Goal: Navigation & Orientation: Find specific page/section

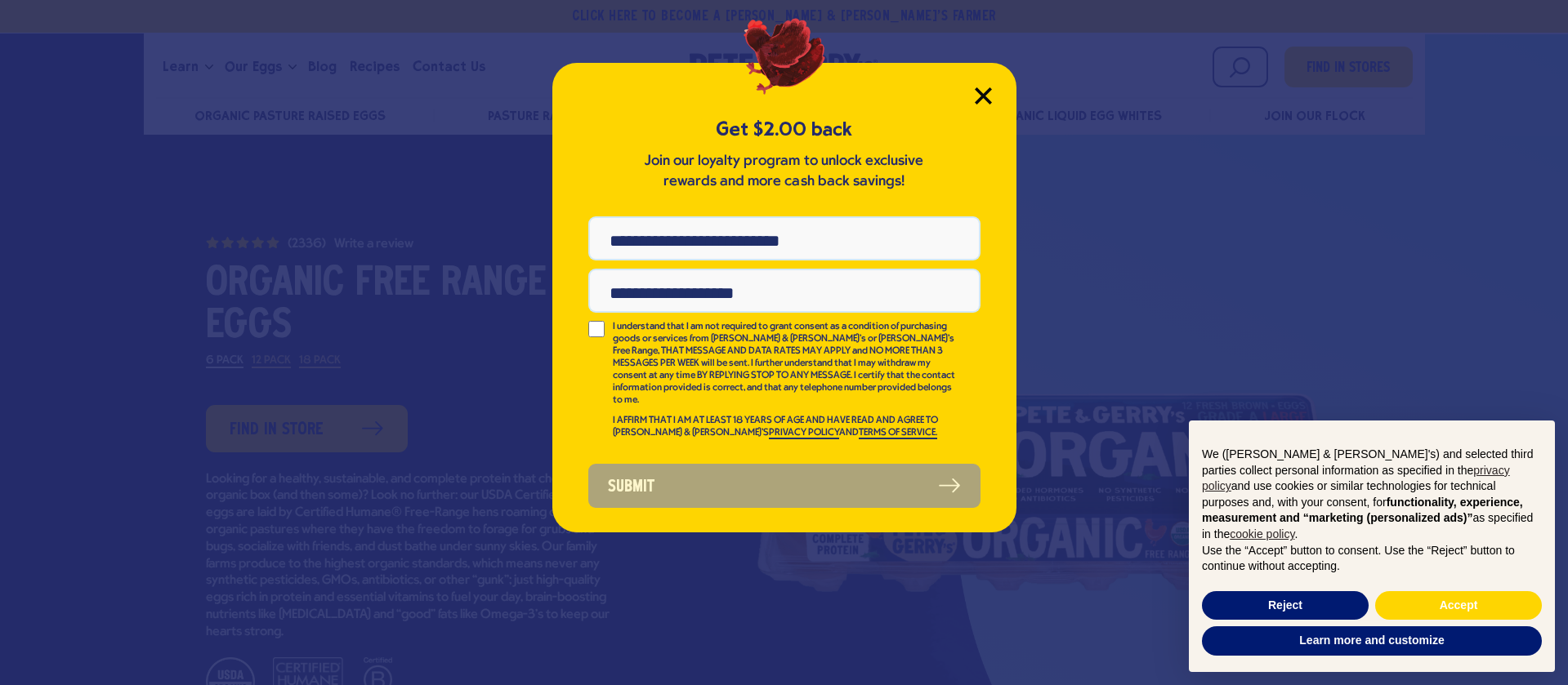
click at [977, 91] on icon "Close Modal" at bounding box center [983, 95] width 15 height 15
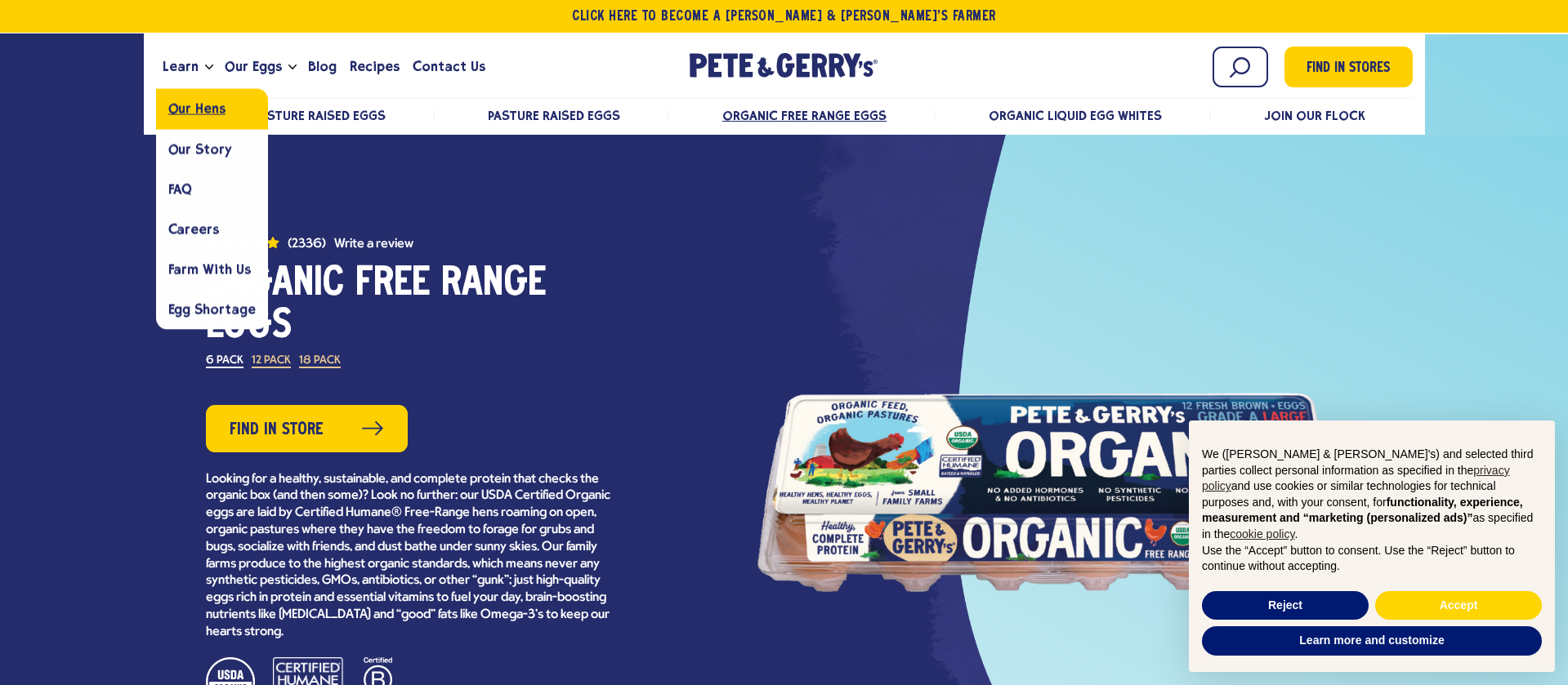
click at [187, 110] on span "Our Hens" at bounding box center [197, 109] width 57 height 15
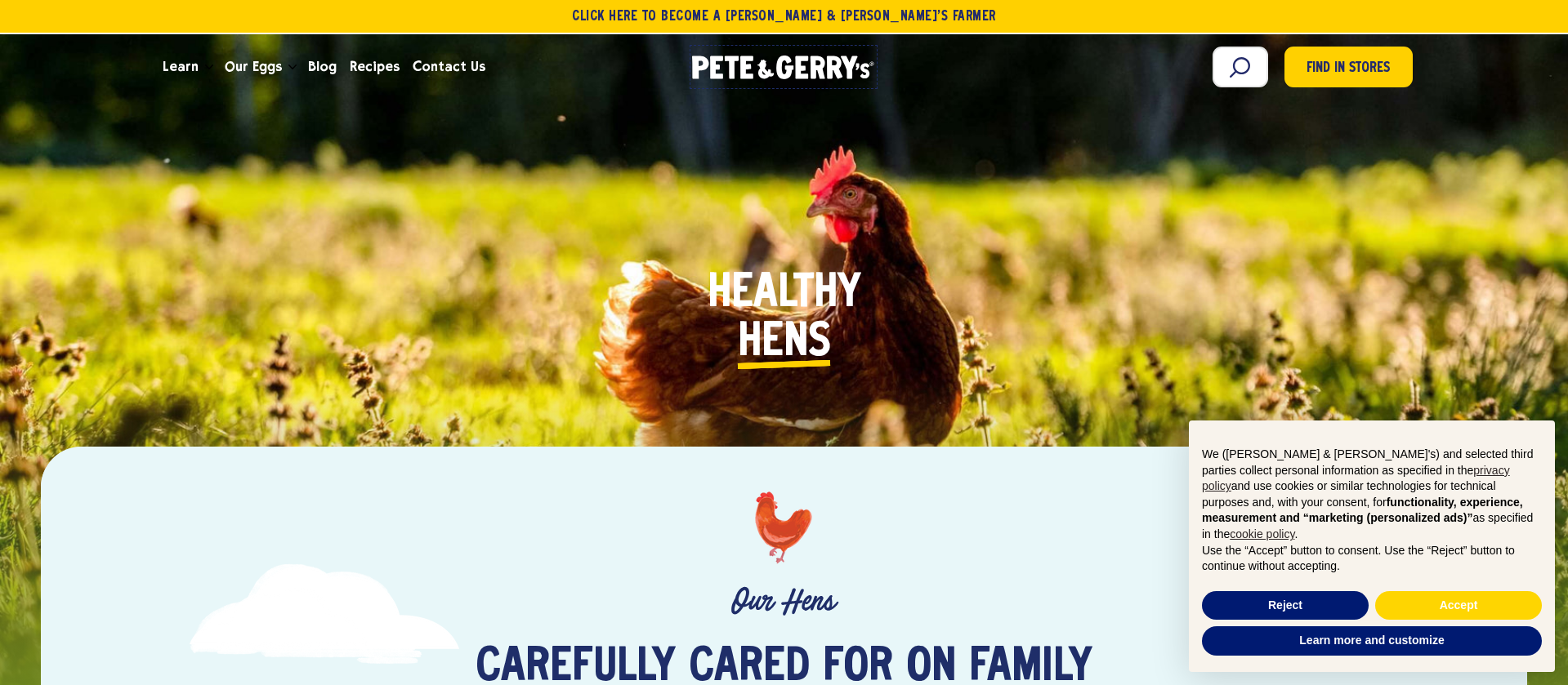
click at [761, 66] on icon at bounding box center [766, 69] width 16 height 20
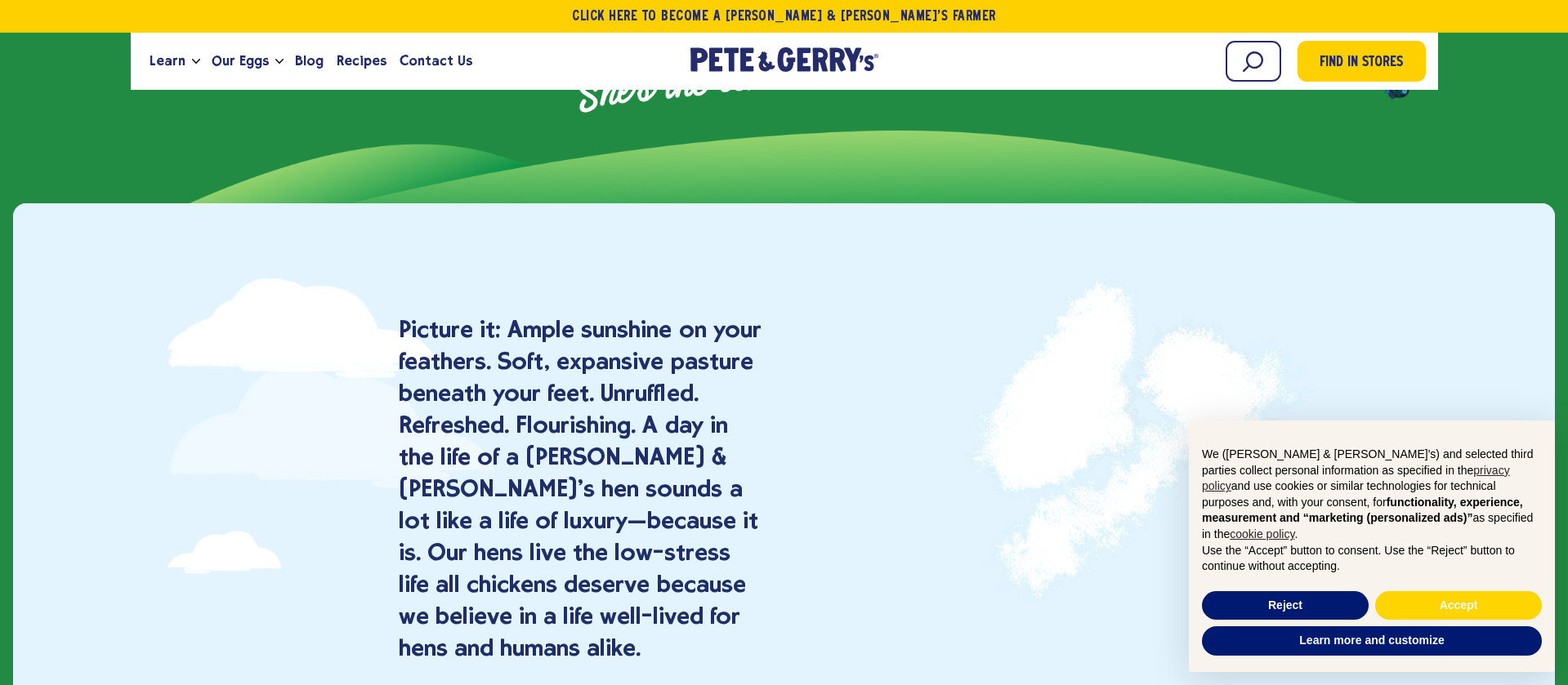
scroll to position [976, 0]
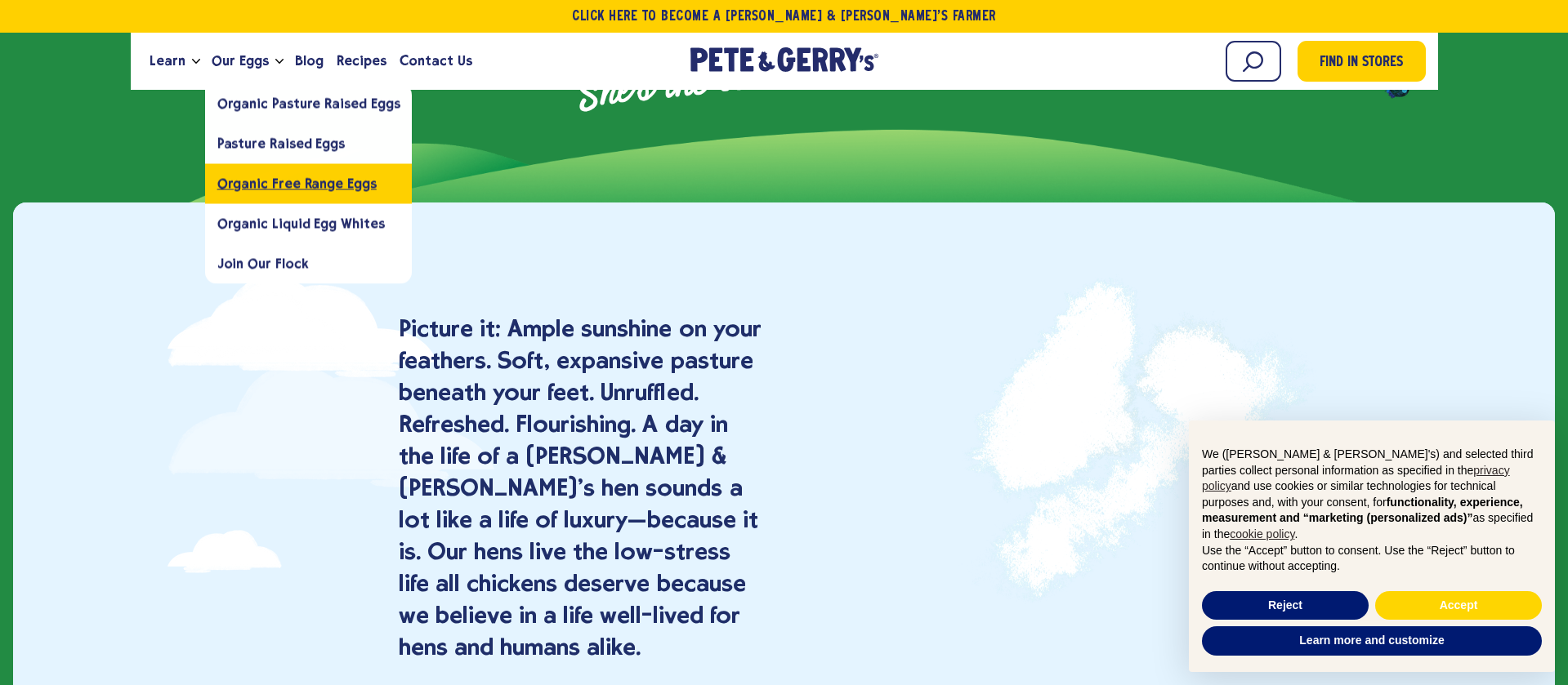
click at [275, 186] on span "Organic Free Range Eggs" at bounding box center [297, 183] width 159 height 15
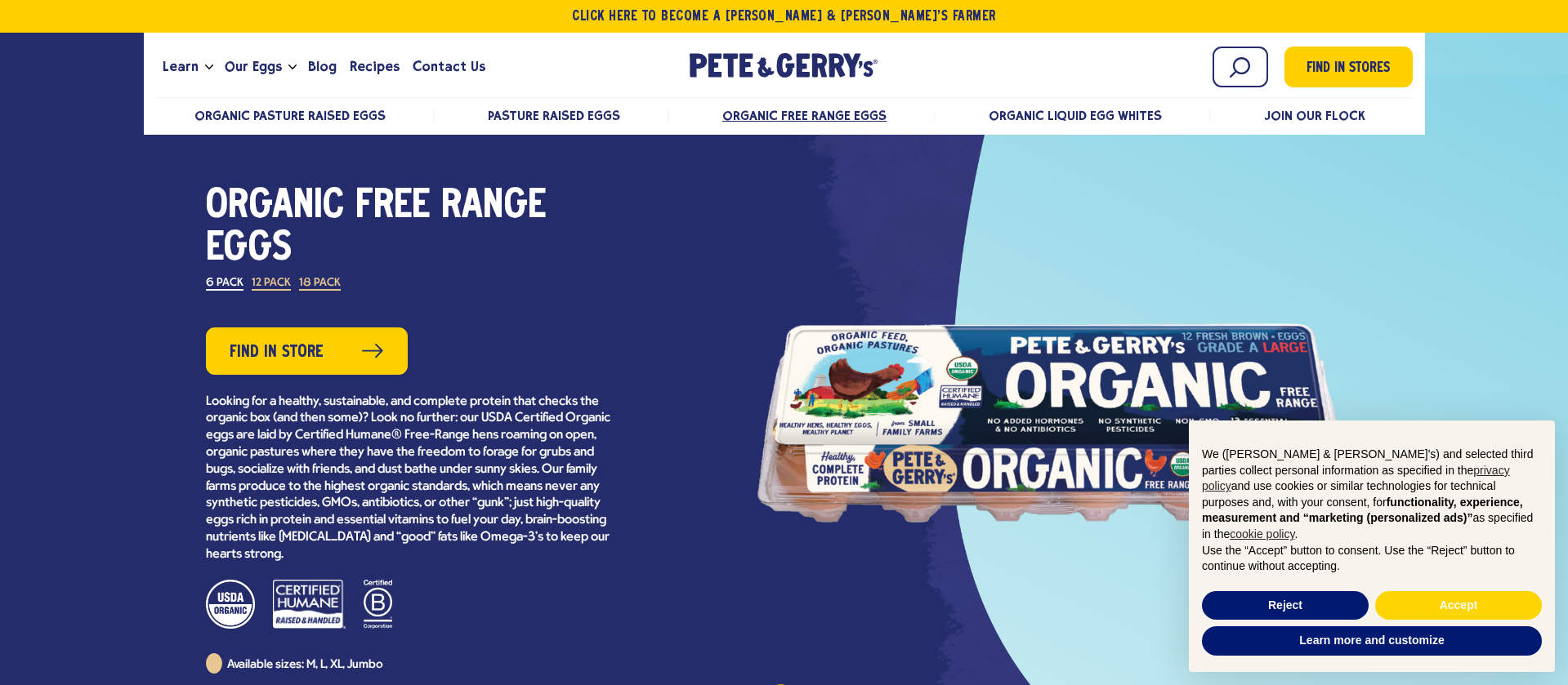
scroll to position [68, 0]
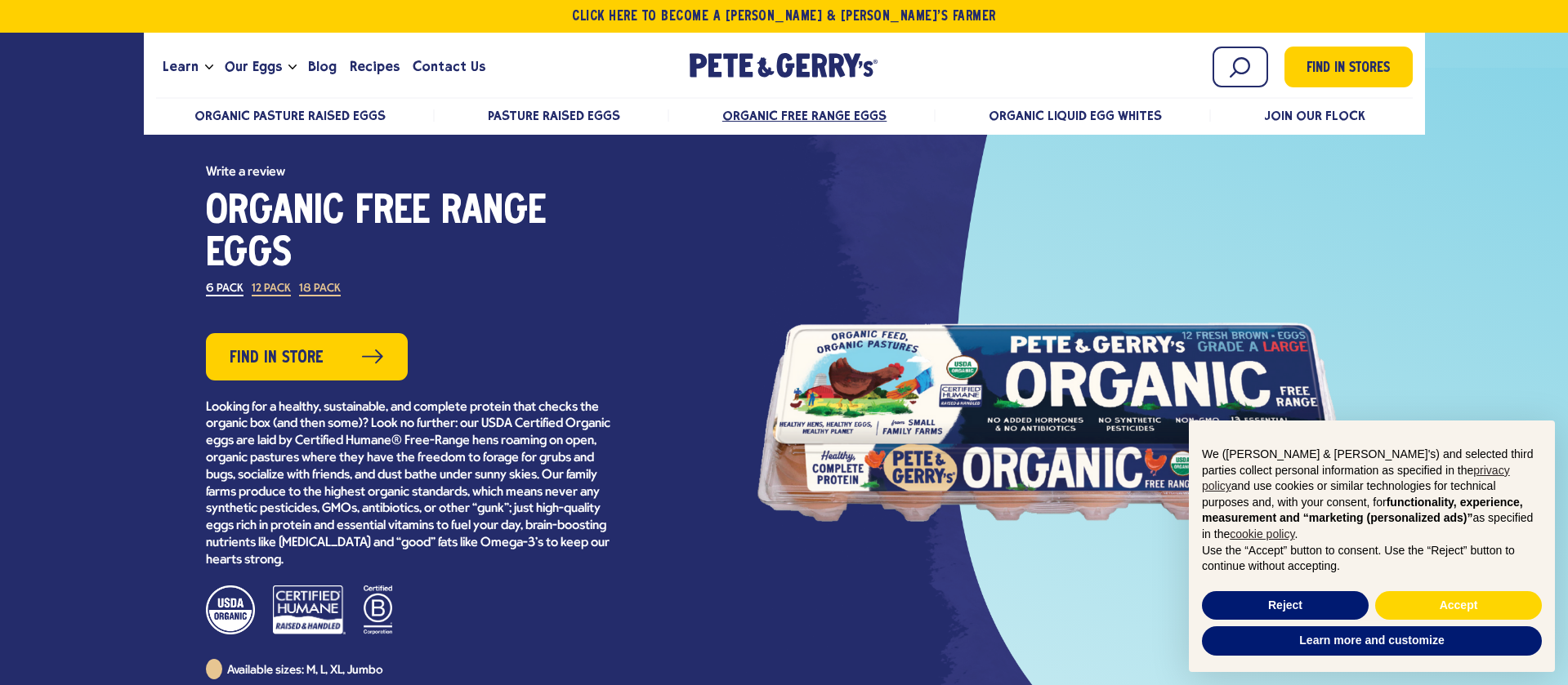
click at [543, 435] on p "Looking for a healthy, sustainable, and complete protein that checks the organi…" at bounding box center [410, 484] width 409 height 170
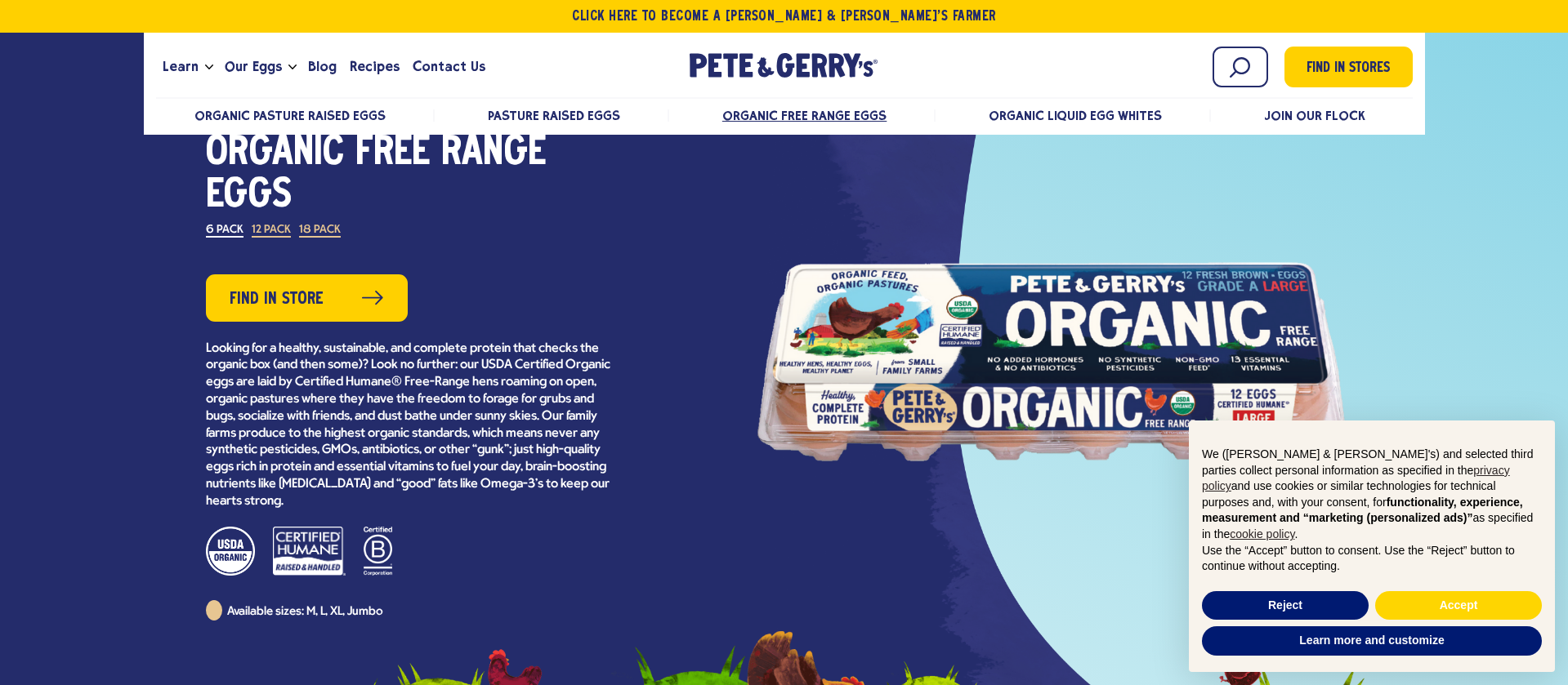
scroll to position [0, 0]
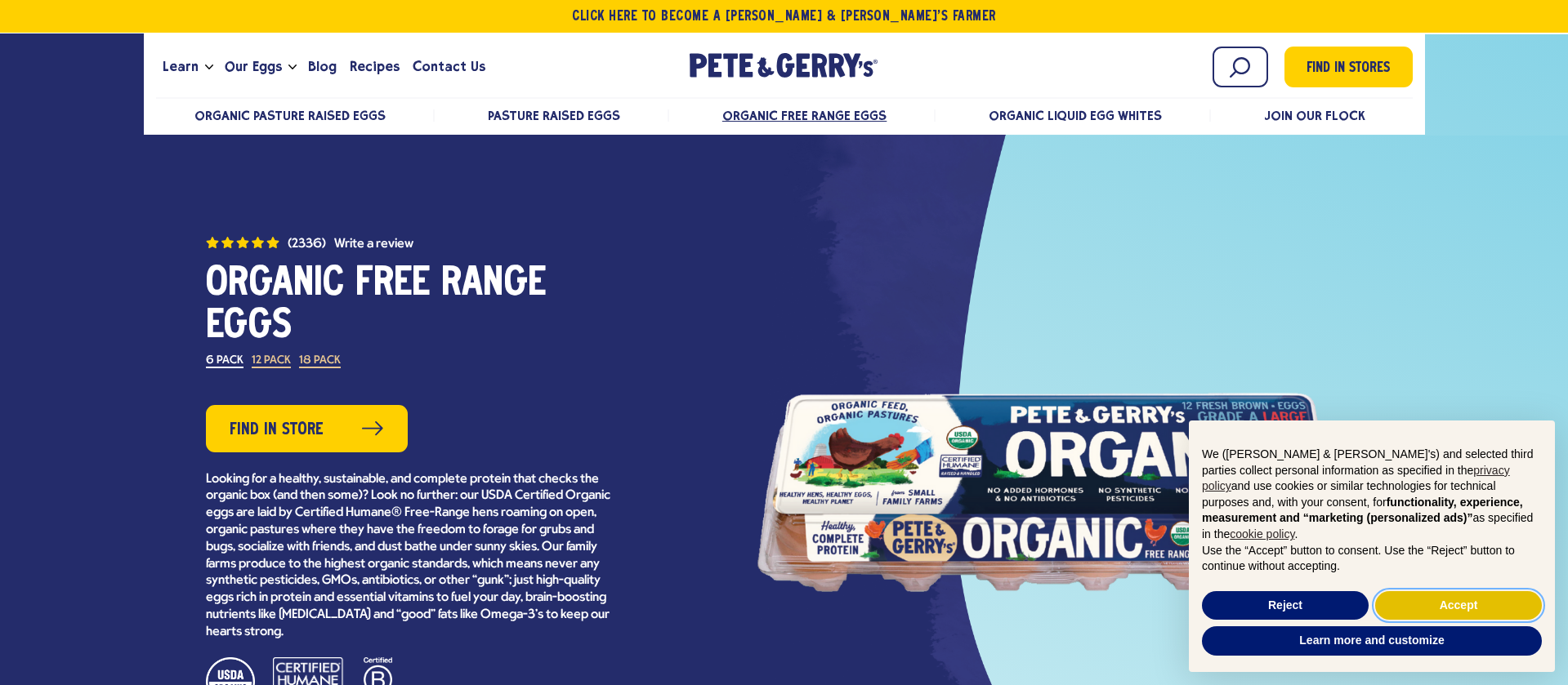
click at [1458, 599] on button "Accept" at bounding box center [1458, 606] width 167 height 29
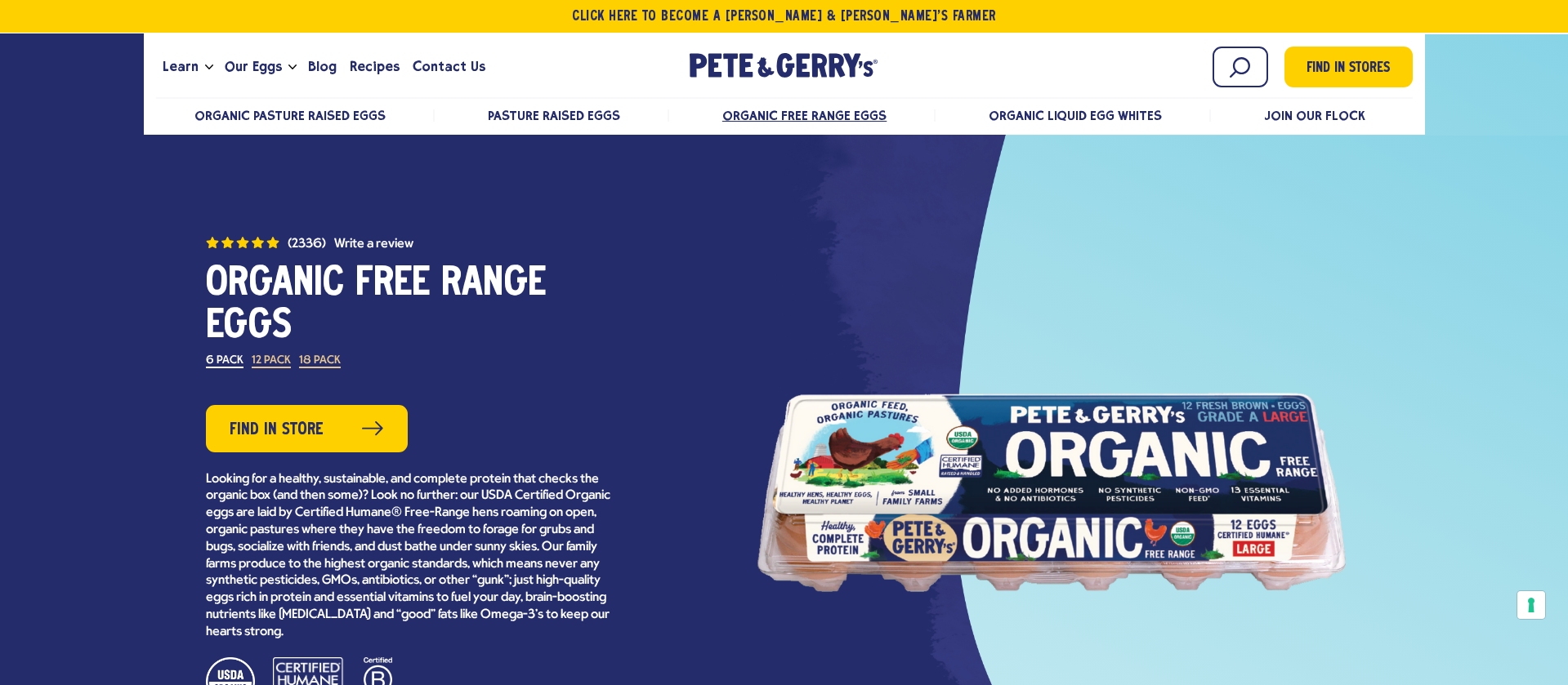
click at [1089, 195] on div at bounding box center [1044, 475] width 615 height 880
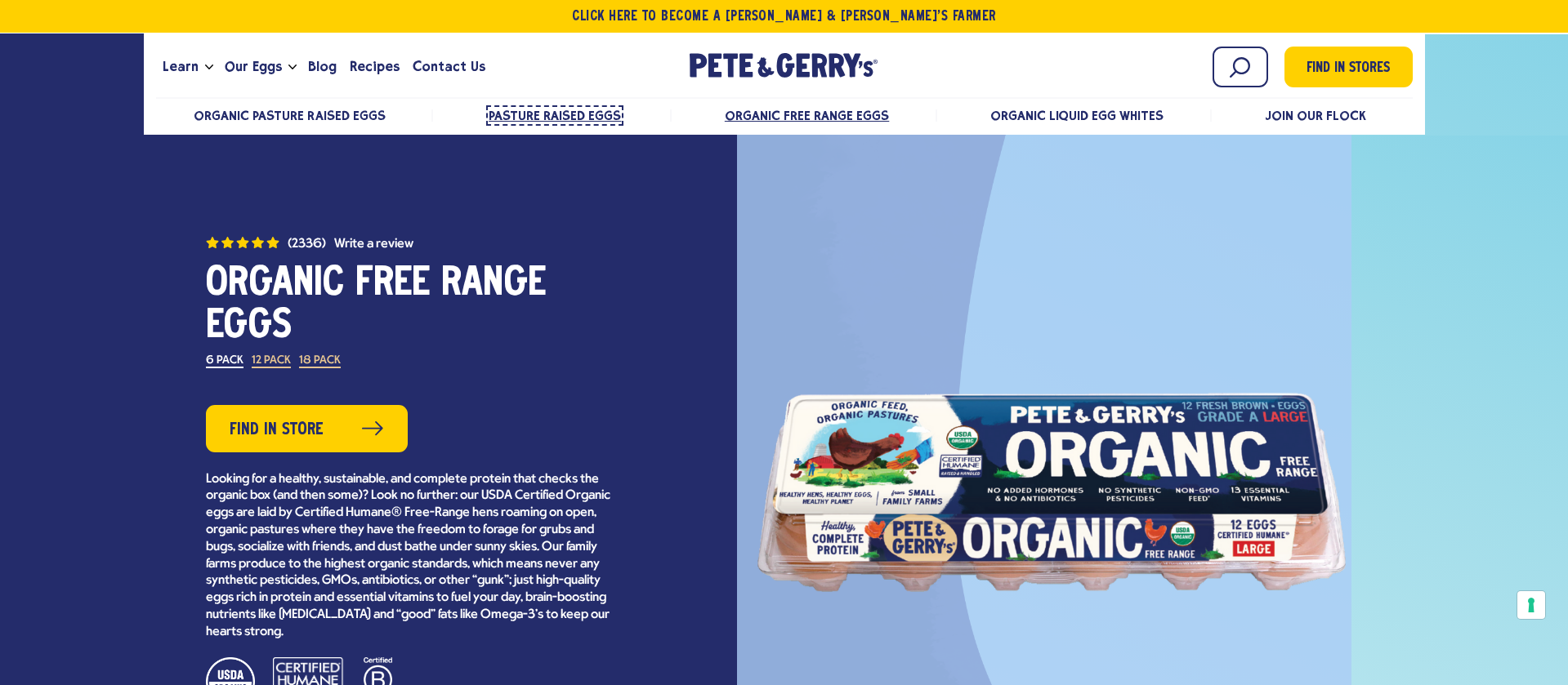
click at [584, 117] on span "Pasture Raised Eggs" at bounding box center [554, 115] width 133 height 15
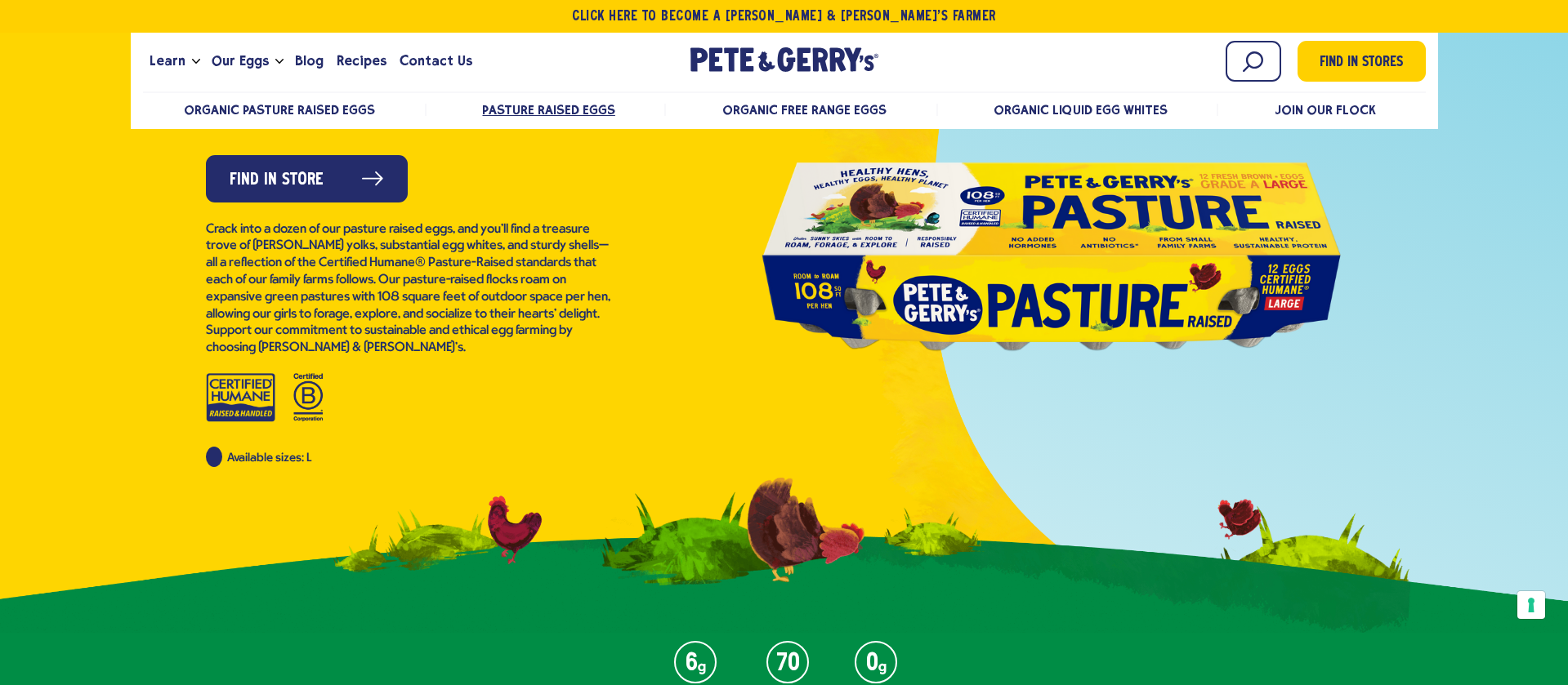
scroll to position [204, 0]
